Goal: Navigation & Orientation: Find specific page/section

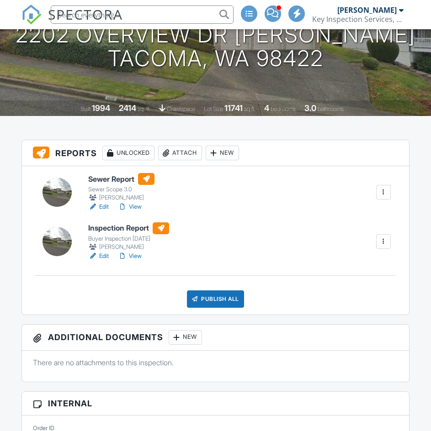
scroll to position [128, 0]
click at [134, 205] on link "View" at bounding box center [130, 206] width 24 height 9
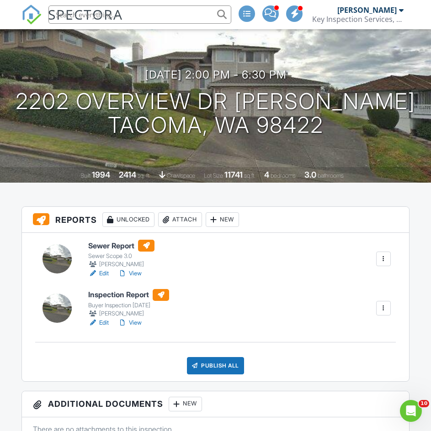
scroll to position [12, 0]
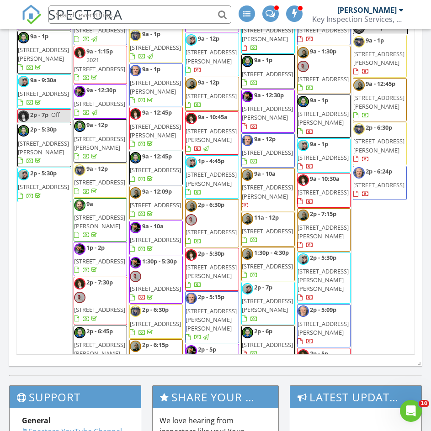
scroll to position [54, 0]
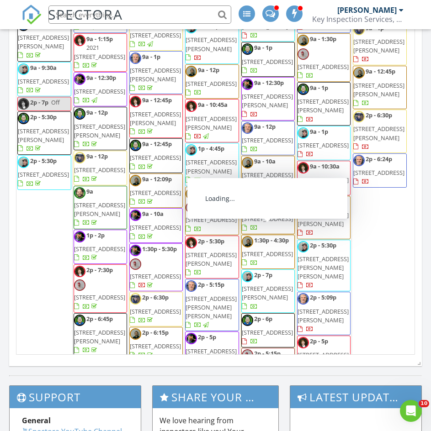
click at [230, 215] on span "[STREET_ADDRESS]" at bounding box center [210, 219] width 51 height 8
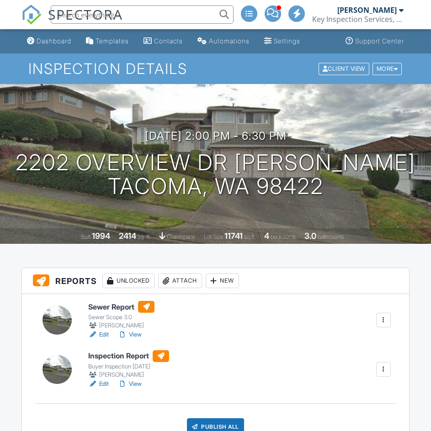
drag, startPoint x: 0, startPoint y: 0, endPoint x: 135, endPoint y: 384, distance: 407.3
click at [135, 384] on link "View" at bounding box center [130, 383] width 24 height 9
click at [33, 37] on link "Dashboard" at bounding box center [49, 41] width 52 height 17
